Goal: Task Accomplishment & Management: Use online tool/utility

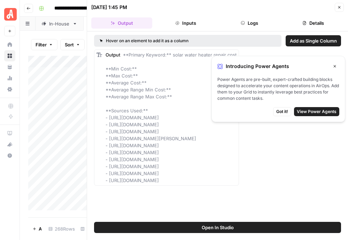
click at [335, 65] on icon "button" at bounding box center [334, 66] width 4 height 4
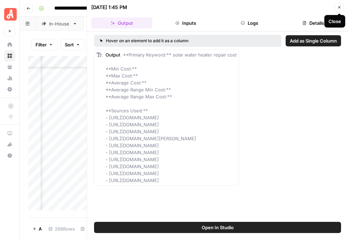
click at [342, 6] on button "Close" at bounding box center [339, 7] width 9 height 9
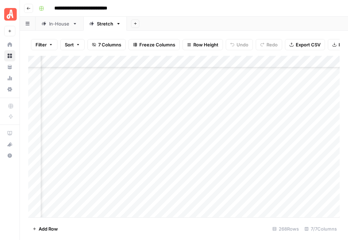
click at [243, 96] on div "Add Column" at bounding box center [183, 136] width 311 height 161
click at [278, 96] on div "Add Column" at bounding box center [183, 136] width 311 height 161
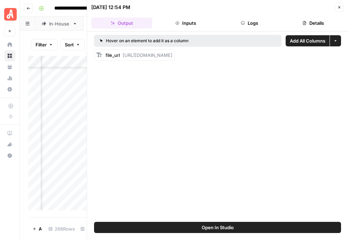
click at [176, 71] on div "Hover on an element to add it as a column Add All Columns More options file_url…" at bounding box center [217, 126] width 261 height 190
click at [338, 3] on button "Close" at bounding box center [339, 7] width 9 height 9
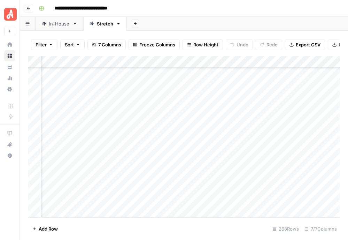
click at [235, 95] on div "Add Column" at bounding box center [183, 136] width 311 height 161
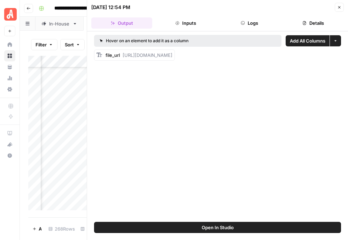
click at [172, 55] on span "[URL][DOMAIN_NAME]" at bounding box center [148, 55] width 50 height 6
click at [336, 7] on button "Close" at bounding box center [339, 7] width 9 height 9
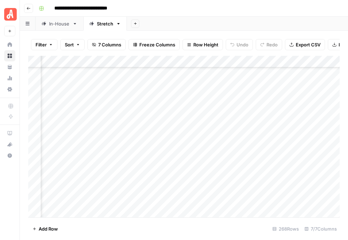
scroll to position [2237, 186]
click at [276, 94] on div "Add Column" at bounding box center [183, 136] width 311 height 161
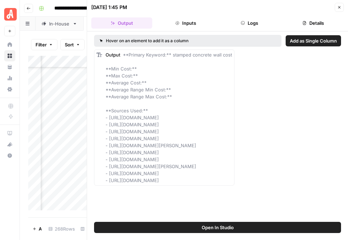
drag, startPoint x: 109, startPoint y: 116, endPoint x: 314, endPoint y: 180, distance: 215.2
click at [315, 180] on div "Output **Primary Keyword:** stamped concrete wall cost **Min Cost:** **Max Cost…" at bounding box center [217, 117] width 247 height 136
copy span "[URL][DOMAIN_NAME] - [URL][DOMAIN_NAME] - [URL][DOMAIN_NAME] - [URL][DOMAIN_NAM…"
click at [339, 7] on icon "button" at bounding box center [339, 7] width 2 height 2
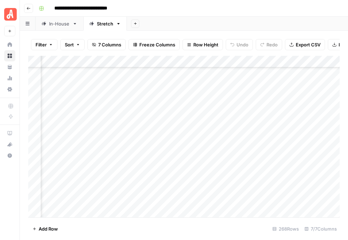
click at [258, 107] on div "Add Column" at bounding box center [183, 136] width 311 height 161
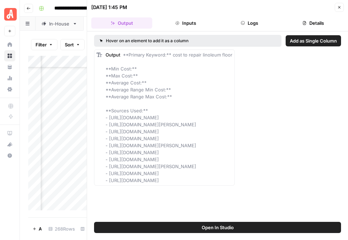
drag, startPoint x: 109, startPoint y: 117, endPoint x: 282, endPoint y: 202, distance: 192.7
click at [282, 202] on div "Hover on an element to add it as a column Add as Single Column Output **Primary…" at bounding box center [217, 126] width 261 height 190
copy span "[URL][DOMAIN_NAME] - [URL][DOMAIN_NAME][PERSON_NAME] - [URL][DOMAIN_NAME] - [UR…"
